Goal: Obtain resource: Obtain resource

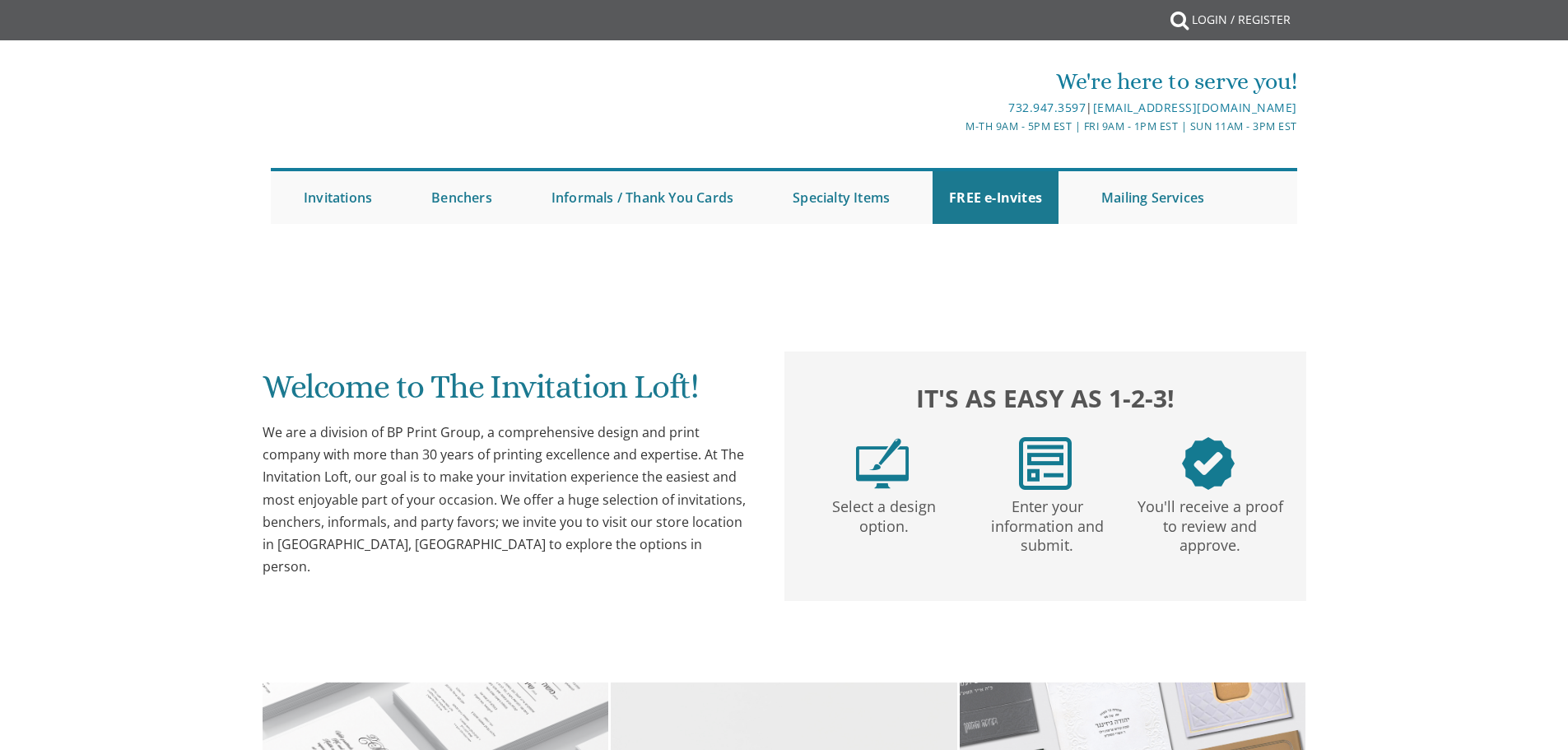
click at [980, 196] on link "FREE e-Invites" at bounding box center [996, 197] width 126 height 53
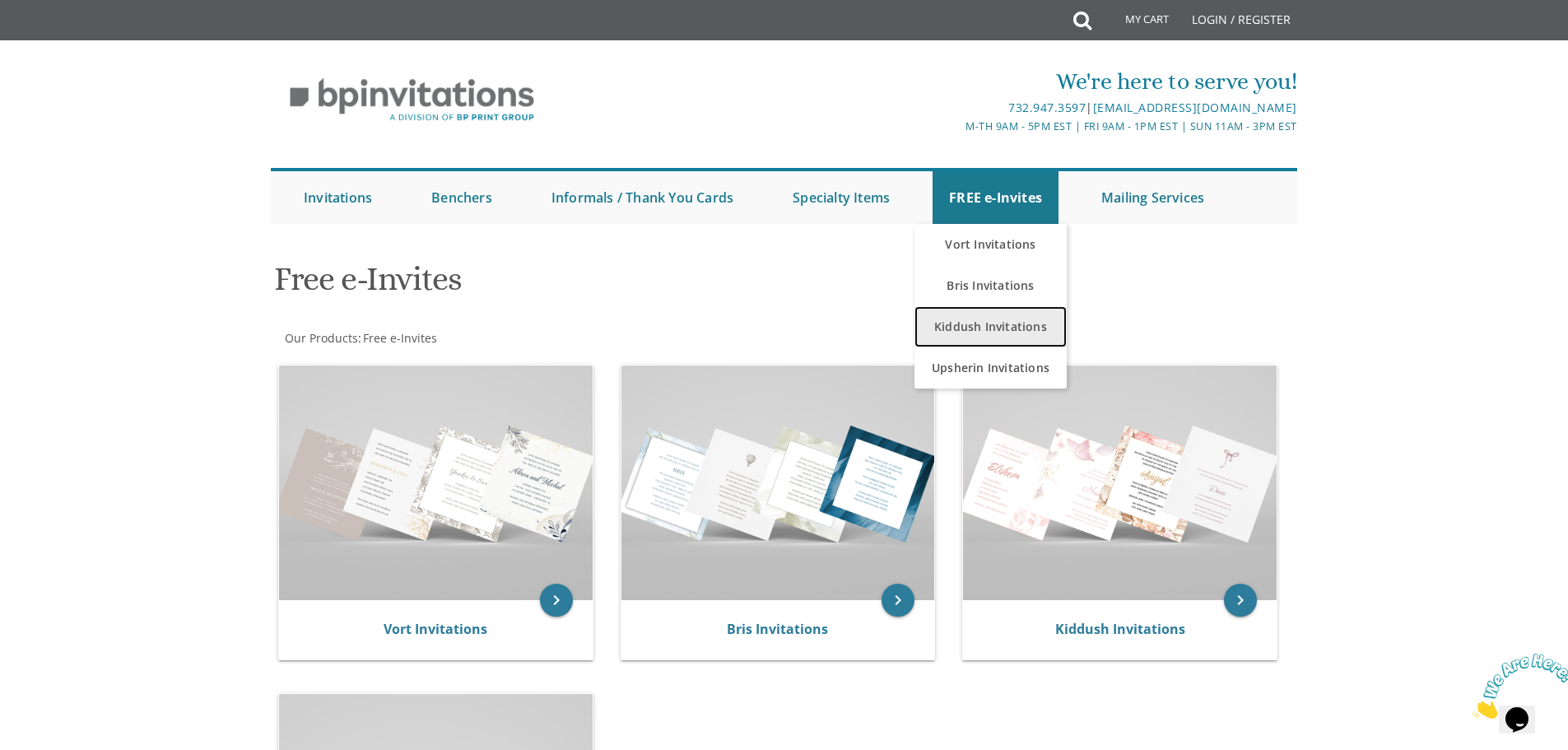
click at [987, 326] on link "Kiddush Invitations" at bounding box center [991, 327] width 152 height 41
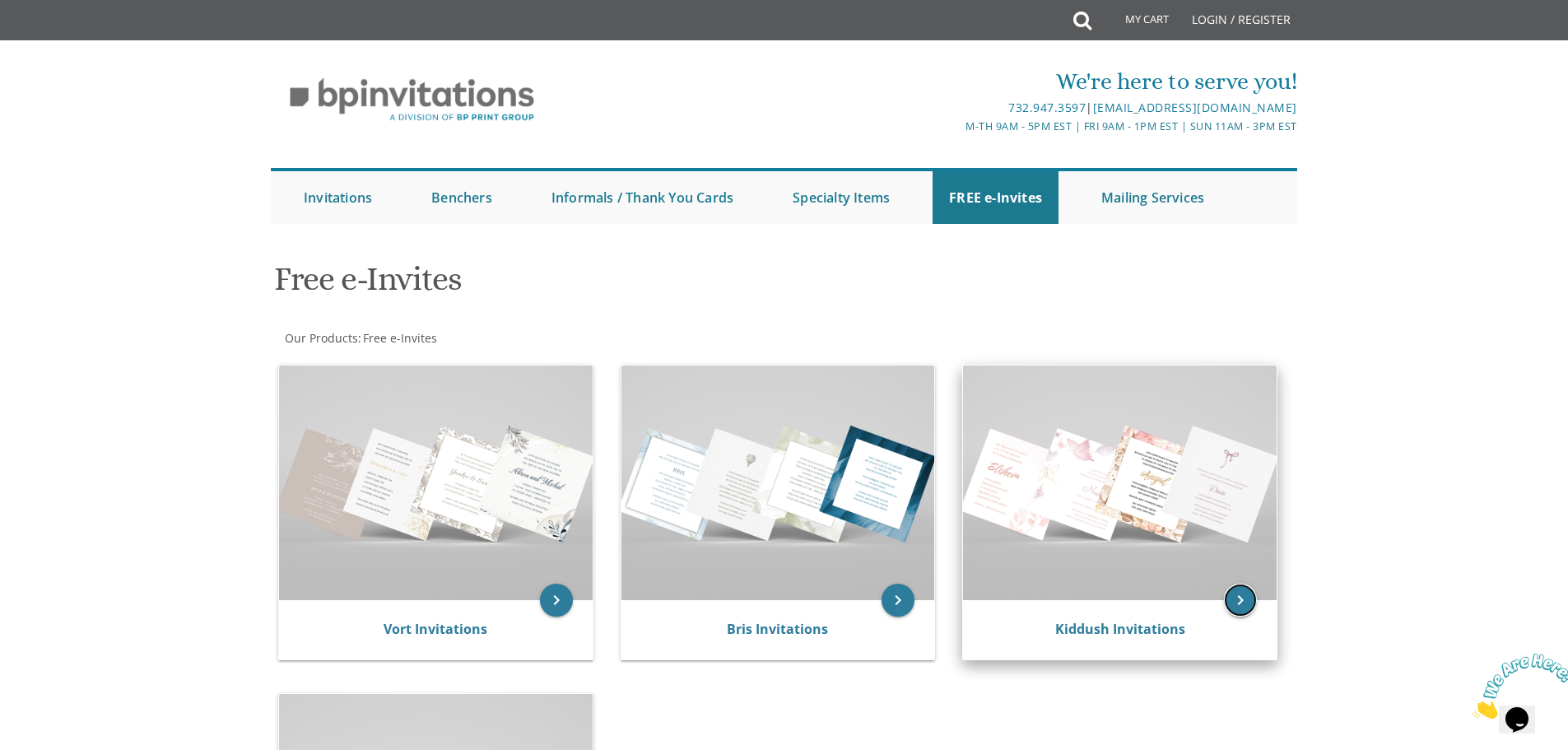
click at [1241, 604] on icon "keyboard_arrow_right" at bounding box center [1241, 600] width 33 height 33
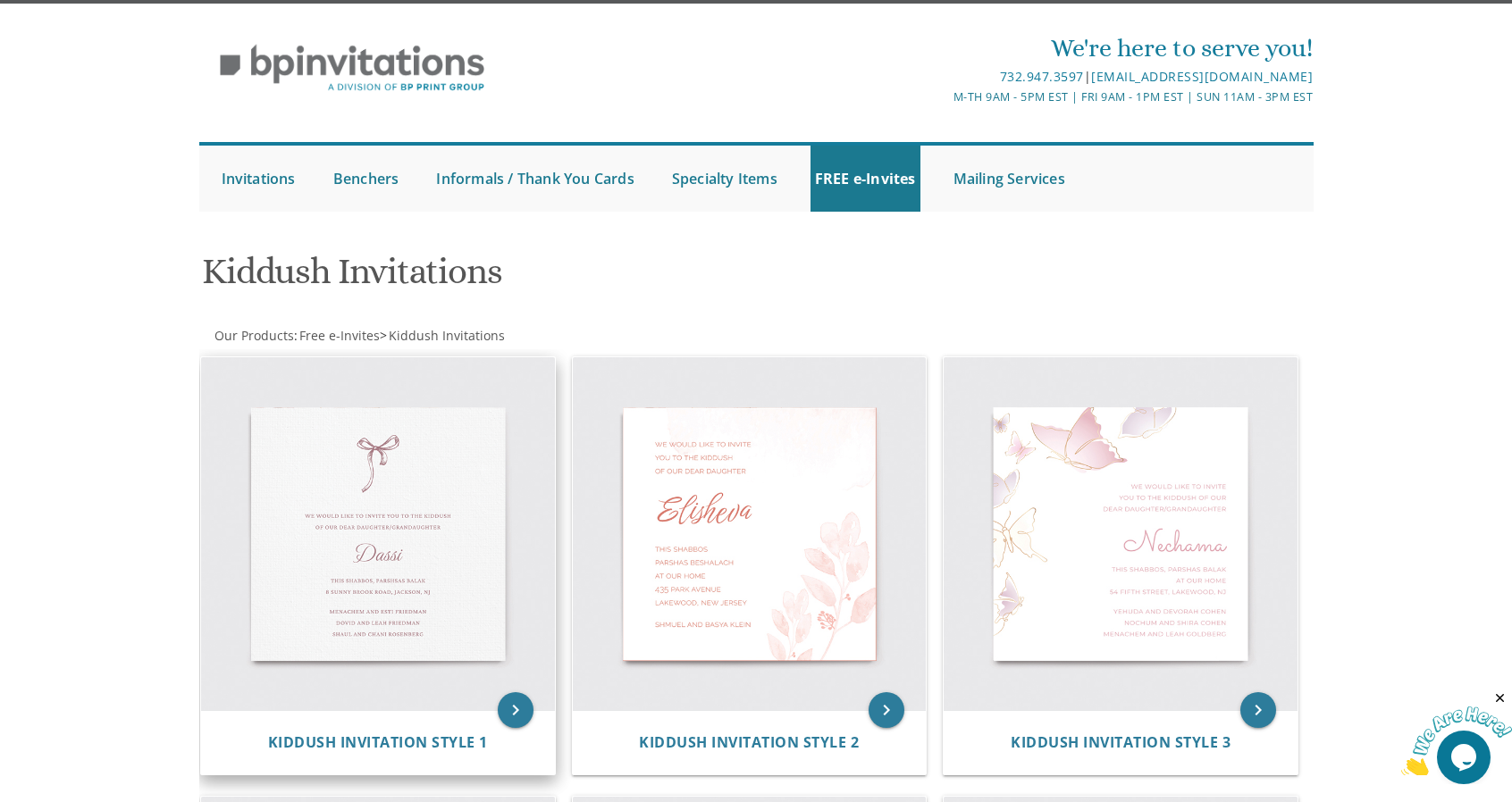
scroll to position [90, 0]
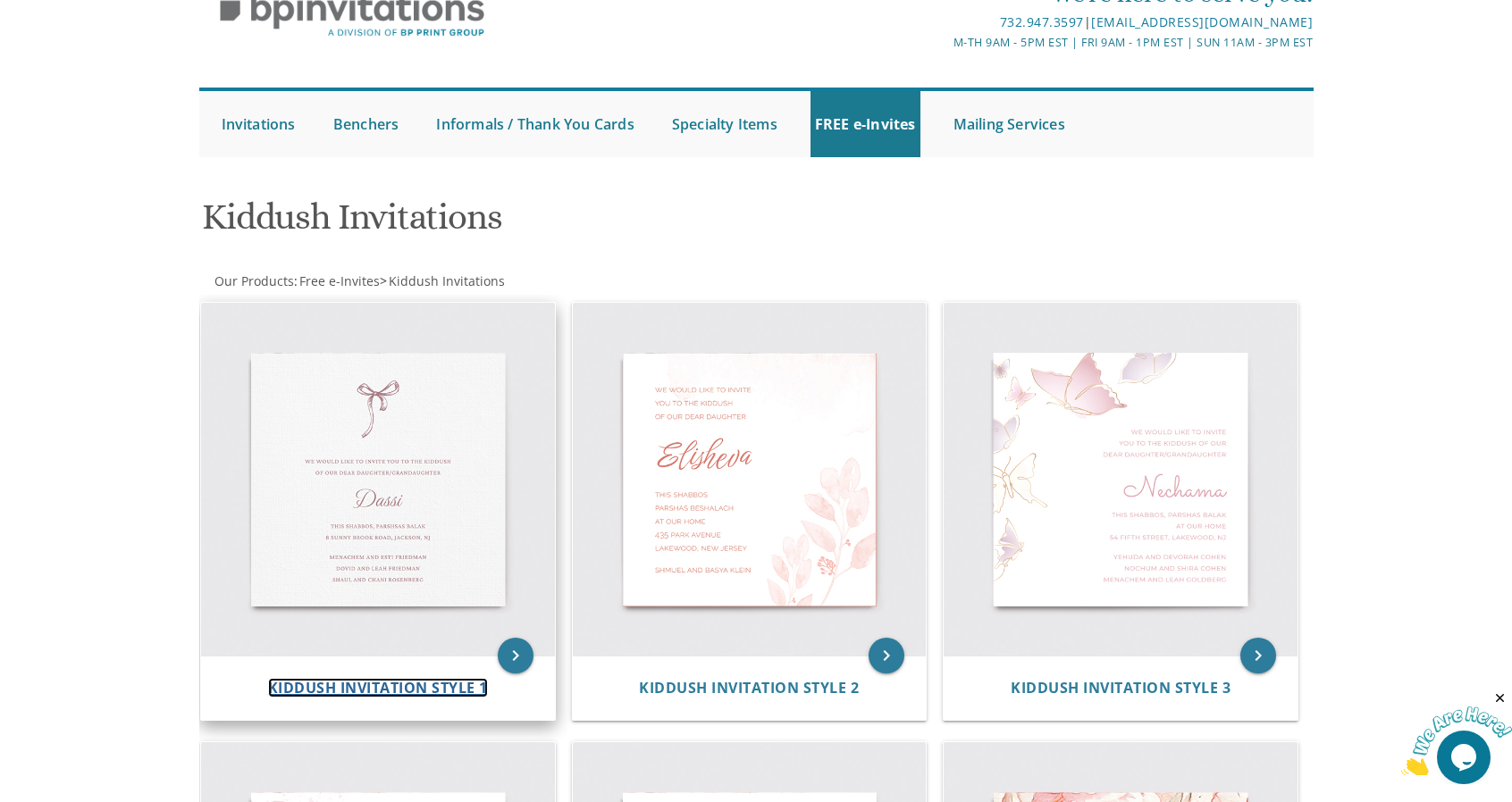
click at [409, 681] on span "Kiddush Invitation Style 1" at bounding box center [378, 688] width 220 height 19
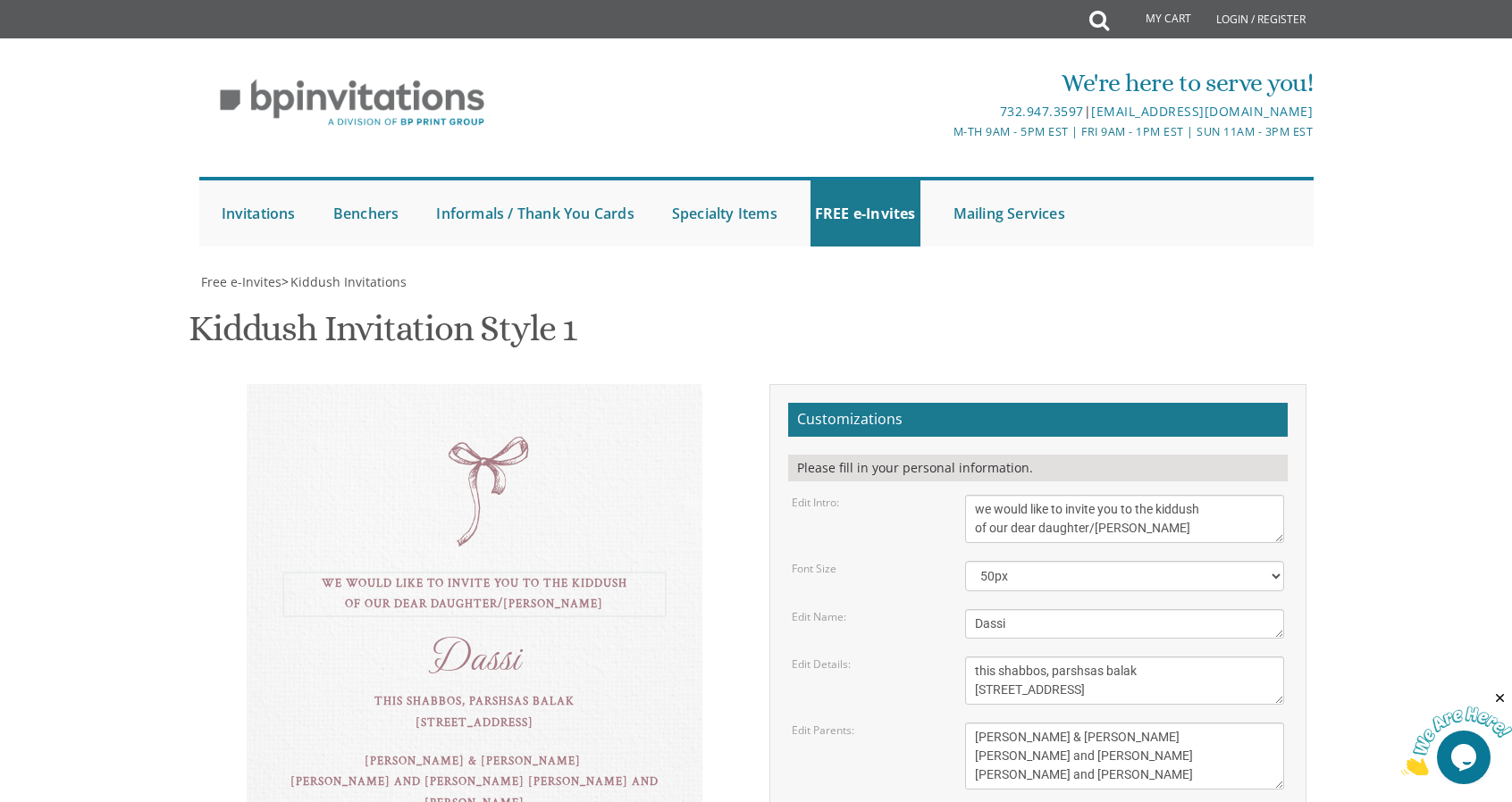
drag, startPoint x: 1191, startPoint y: 532, endPoint x: 1090, endPoint y: 528, distance: 101.1
click at [1090, 528] on textarea "we would like to invite you to the kiddush of our dear daughter/grandaughter" at bounding box center [1125, 519] width 320 height 49
type textarea "we would like to invite you to the kiddush of our dear daughter"
drag, startPoint x: 1071, startPoint y: 628, endPoint x: 497, endPoint y: 458, distance: 598.6
click at [497, 458] on div "we would like to invite you to the kiddush of our dear daughter Dassi this shab…" at bounding box center [756, 681] width 1127 height 595
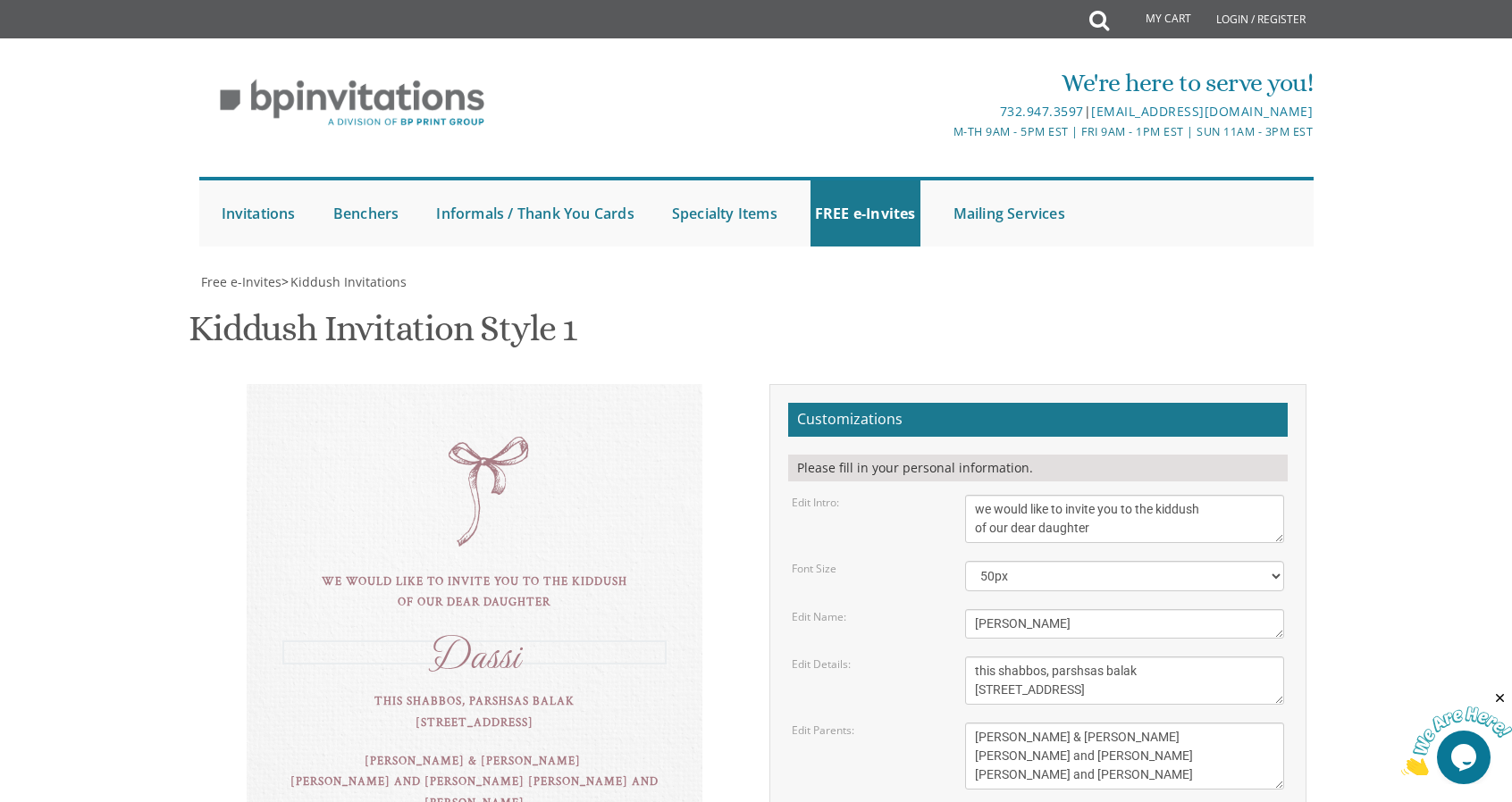
type textarea "Gitty"
click at [1099, 661] on textarea "this shabbos, parshsas balak 8 sunny brook road, Jackson, NJ" at bounding box center [1125, 681] width 320 height 49
click at [1106, 666] on textarea "this shabbos, parshsas balak 8 sunny brook road, Jackson, NJ" at bounding box center [1125, 681] width 320 height 49
click at [1107, 666] on textarea "this shabbos, parshsas balak 8 sunny brook road, Jackson, NJ" at bounding box center [1125, 681] width 320 height 49
drag, startPoint x: 1170, startPoint y: 685, endPoint x: 860, endPoint y: 677, distance: 310.1
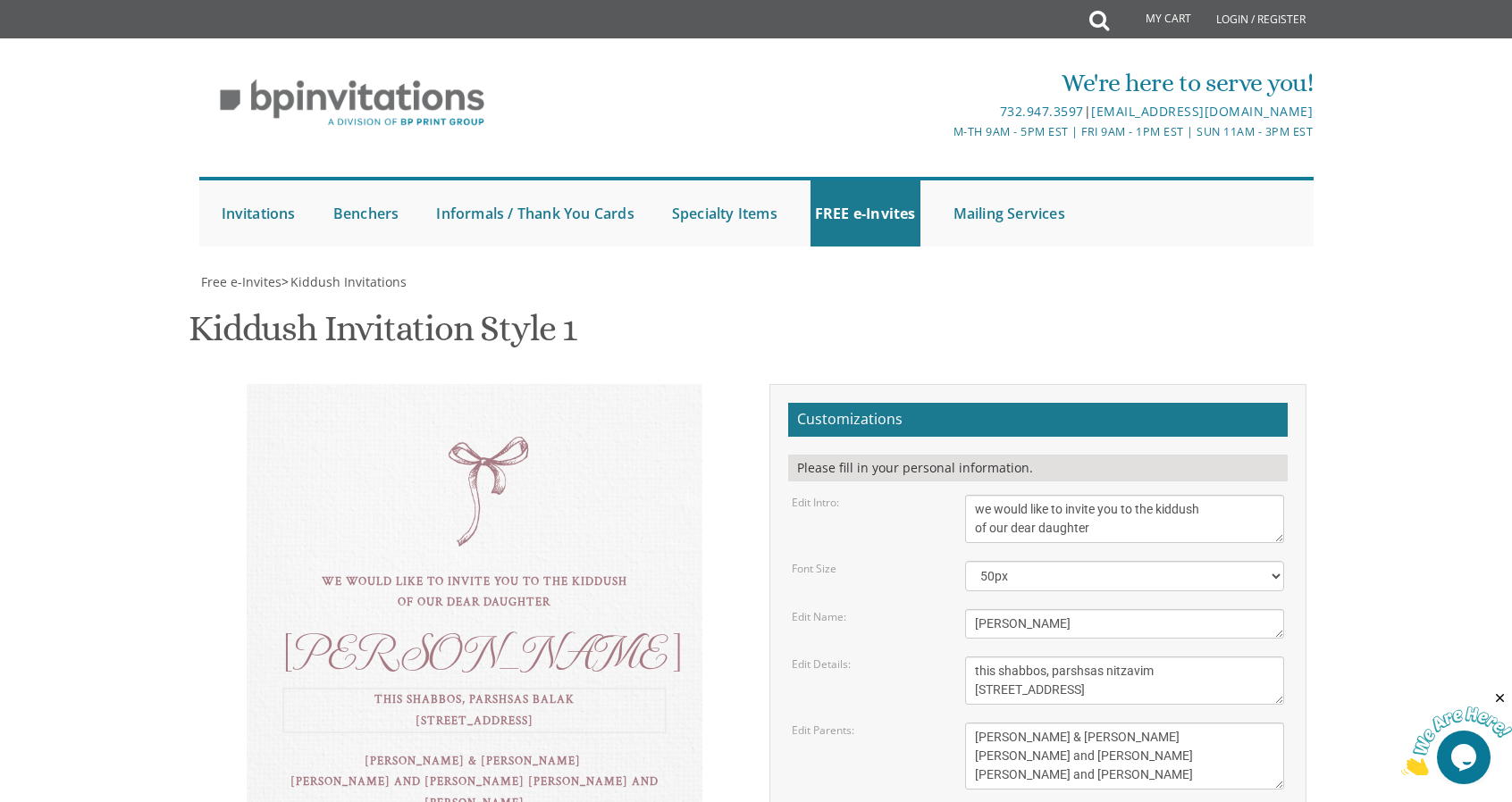
click at [860, 677] on div "Edit Details: this shabbos, parshsas balak 8 sunny brook road, Jackson, NJ" at bounding box center [1038, 681] width 520 height 49
drag, startPoint x: 1123, startPoint y: 690, endPoint x: 1159, endPoint y: 686, distance: 36.2
click at [1124, 690] on textarea "this shabbos, parshsas balak 8 sunny brook road, Jackson, NJ" at bounding box center [1125, 681] width 320 height 49
click at [1162, 685] on textarea "this shabbos, parshsas balak 8 sunny brook road, Jackson, NJ" at bounding box center [1125, 681] width 320 height 49
click at [1177, 686] on textarea "this shabbos, parshsas balak 8 sunny brook road, Jackson, NJ" at bounding box center [1125, 681] width 320 height 49
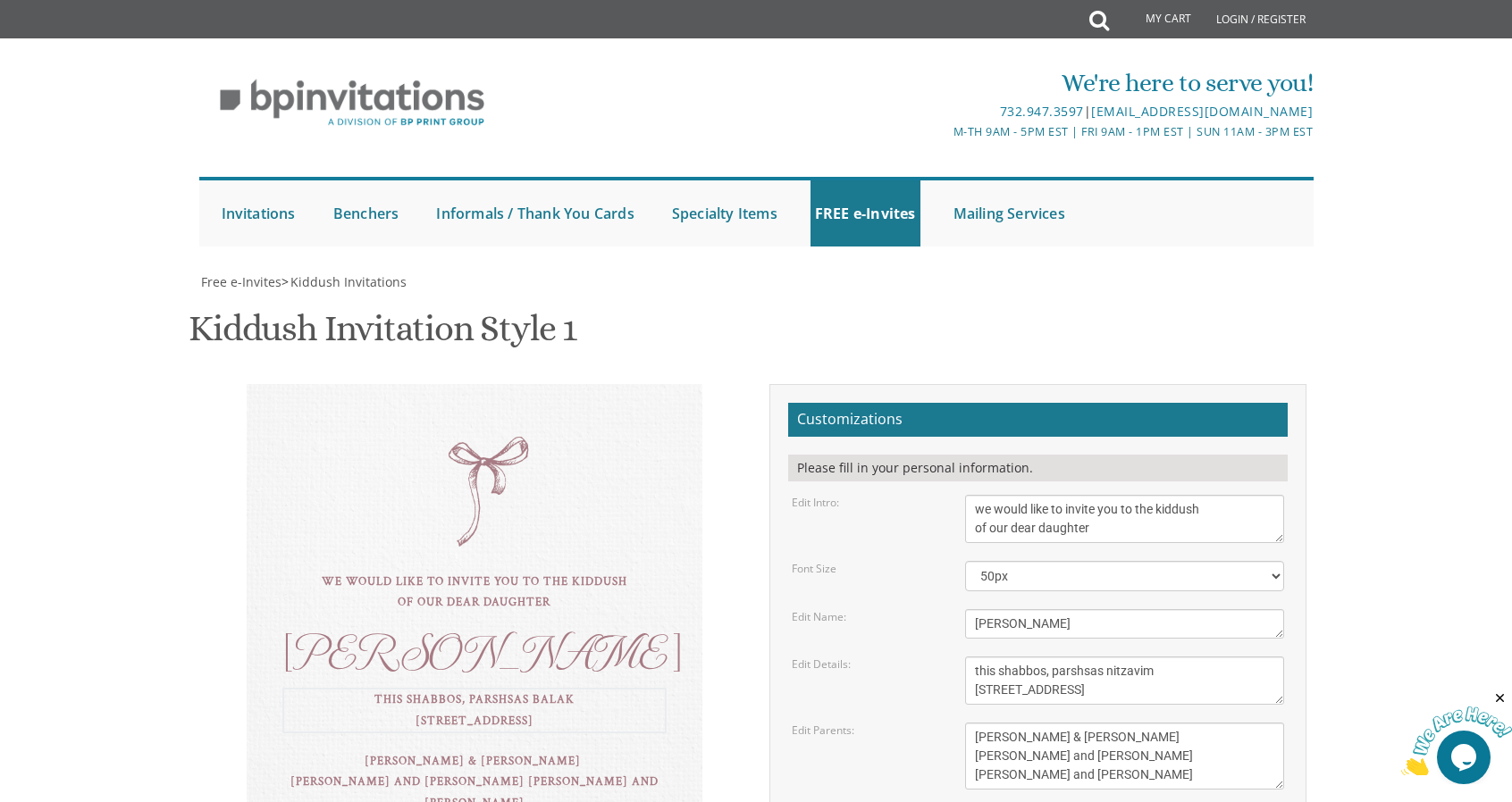
drag, startPoint x: 1167, startPoint y: 687, endPoint x: 933, endPoint y: 684, distance: 234.0
click at [933, 684] on div "Edit Details: this shabbos, parshsas balak 8 sunny brook road, Jackson, NJ" at bounding box center [1038, 681] width 520 height 49
type textarea "this shabbos, parshsas nitzavim 161 sims Avenue"
drag, startPoint x: 1121, startPoint y: 778, endPoint x: 927, endPoint y: 690, distance: 213.0
click at [927, 690] on form "Customizations Please fill in your personal information. Edit Intro: we would l…" at bounding box center [1038, 675] width 499 height 545
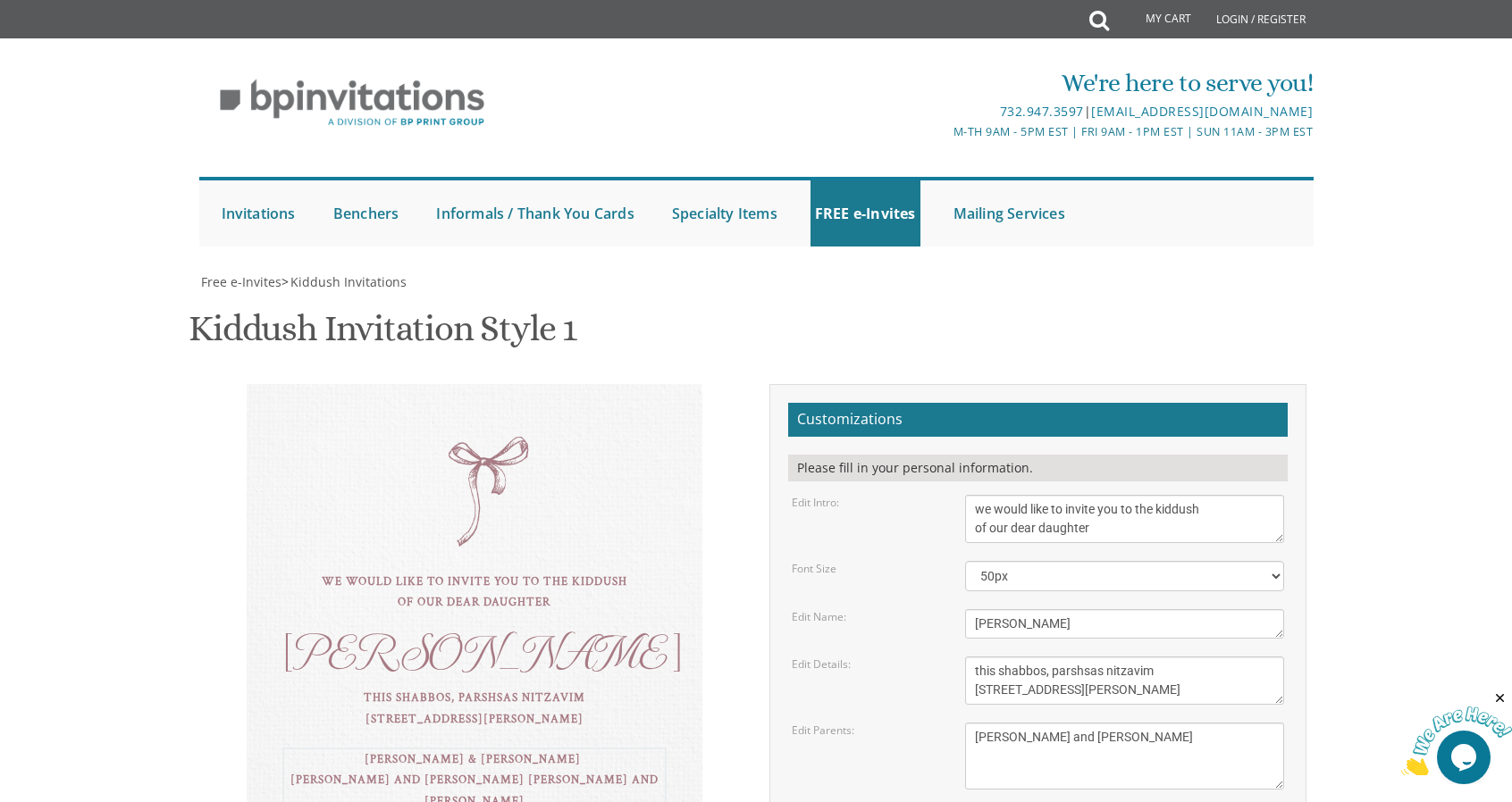
type textarea "Eli and Yehudis Weiss"
click at [1099, 614] on textarea "Dassi" at bounding box center [1125, 624] width 320 height 29
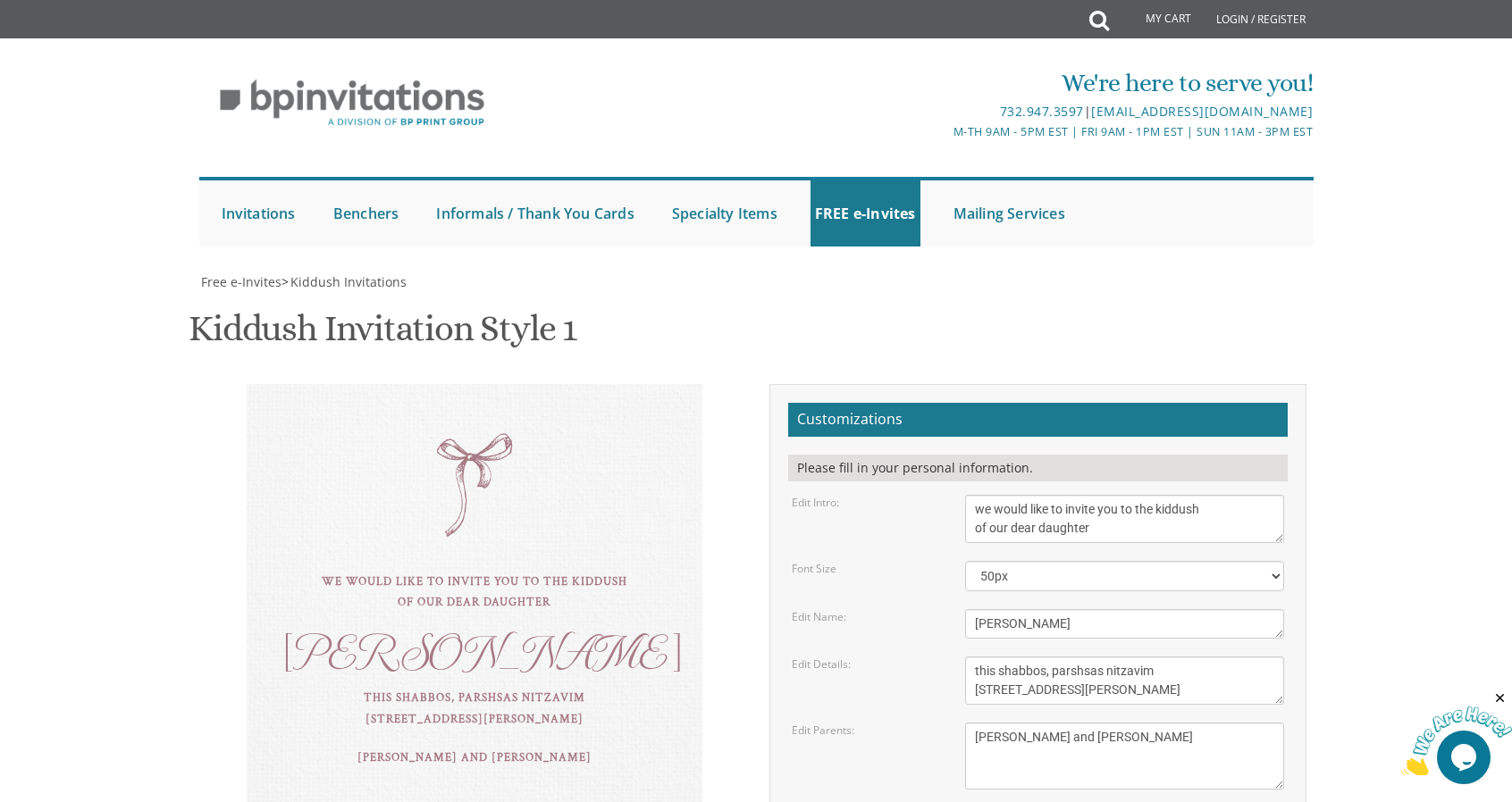
type input "eliweiss87@gmail.com"
click at [1170, 657] on textarea "this shabbos, parshsas balak 8 sunny brook road, Jackson, NJ" at bounding box center [1125, 681] width 320 height 49
type textarea "this shabbos, parshsas nitzavim at our home 161 sims Avenue"
click at [1189, 723] on textarea "Tzvi & Miriam Friedman Michoel and Chana Friedman Yisroel and Rochel David" at bounding box center [1125, 756] width 320 height 67
